Goal: Find specific page/section: Find specific page/section

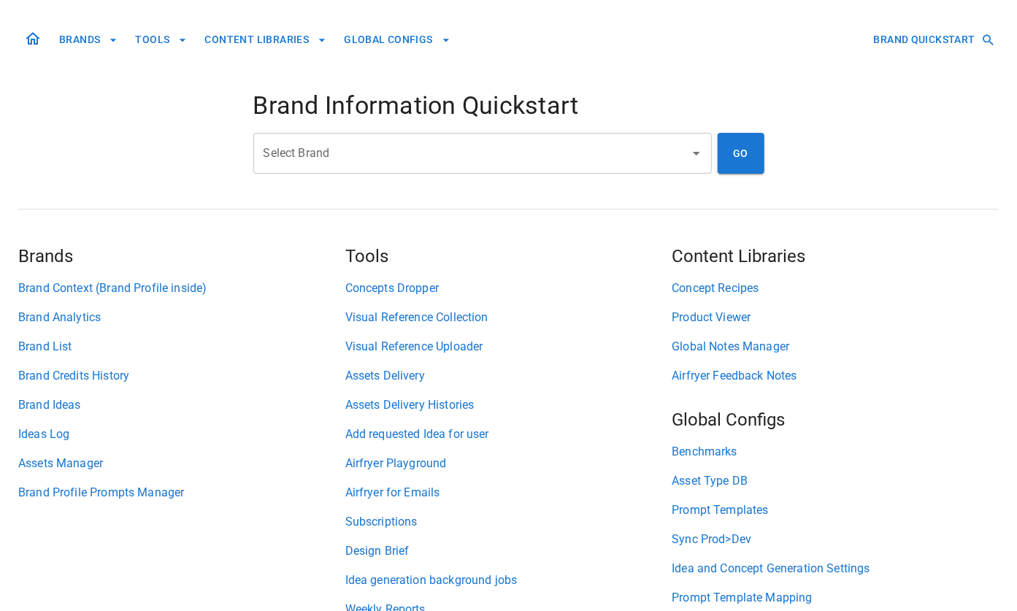
click at [382, 158] on input "Select Brand" at bounding box center [471, 153] width 423 height 28
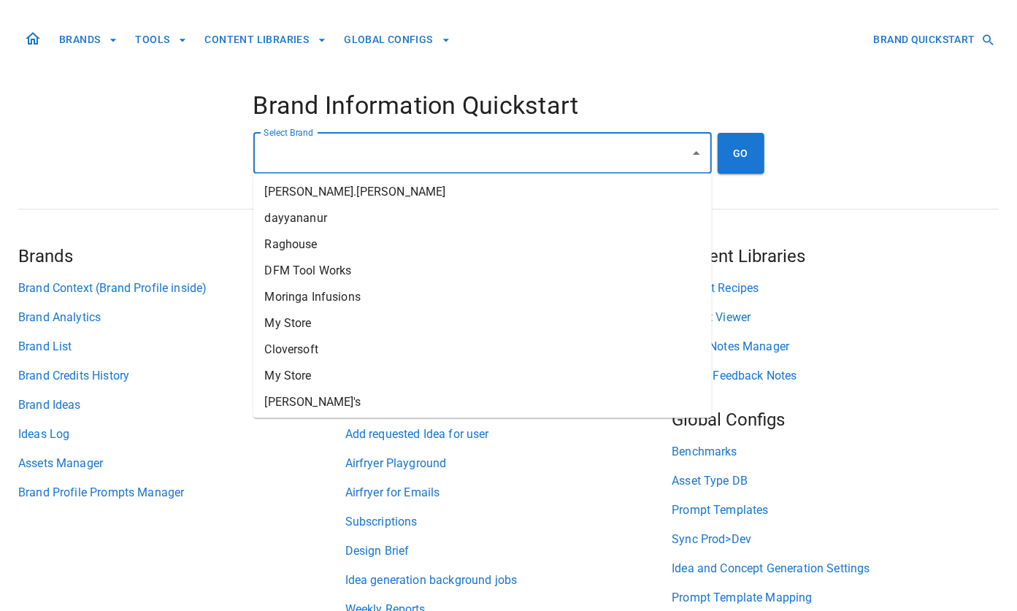
type input "*"
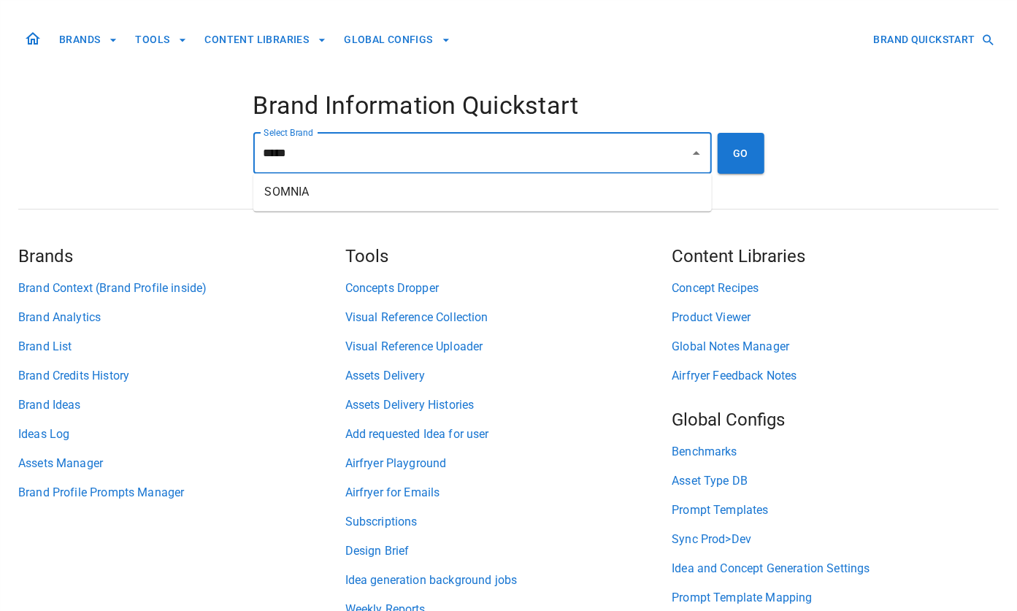
click at [375, 189] on li "SOMNIA" at bounding box center [482, 193] width 458 height 26
type input "******"
click at [744, 160] on button "GO" at bounding box center [740, 153] width 47 height 41
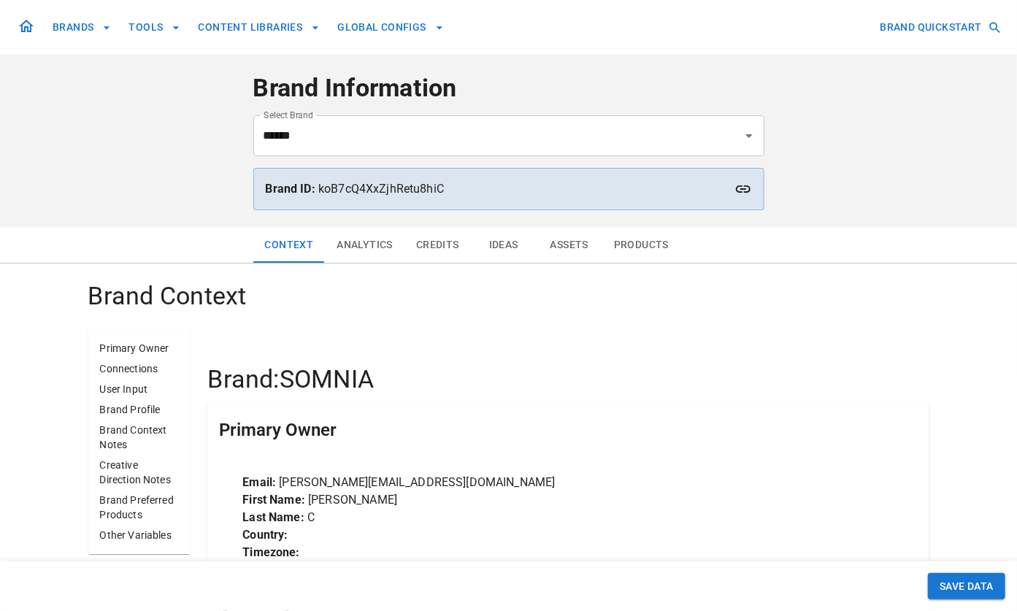
click at [544, 242] on button "Assets" at bounding box center [569, 245] width 66 height 35
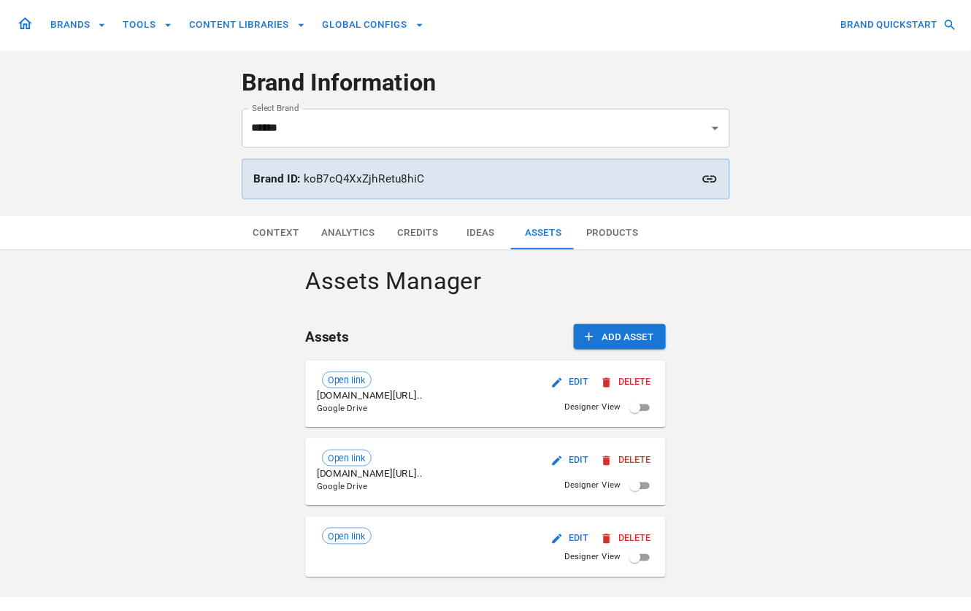
scroll to position [15, 0]
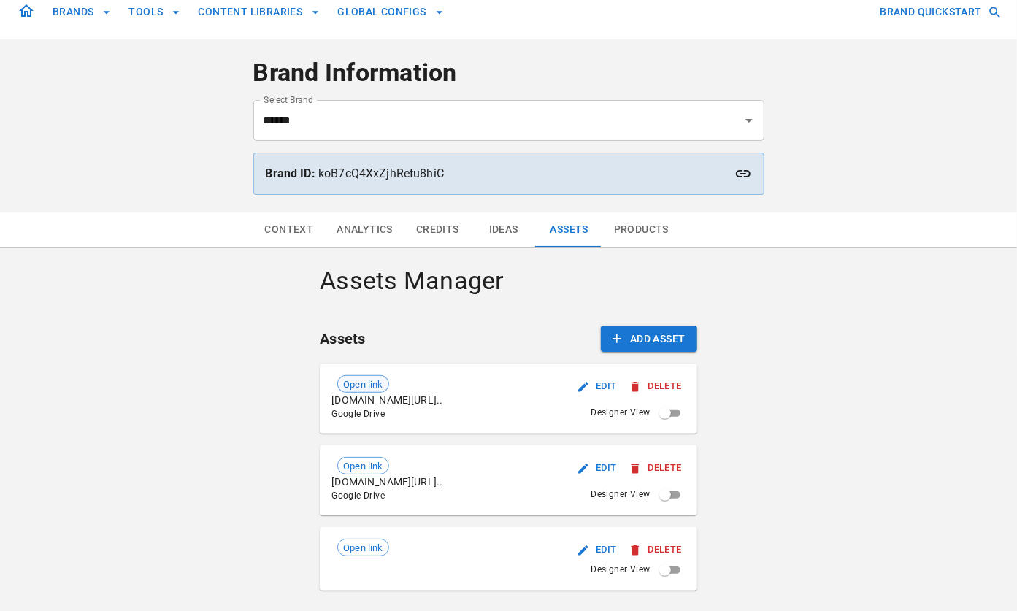
click at [366, 380] on span "Open link" at bounding box center [363, 384] width 50 height 15
